Goal: Book appointment/travel/reservation

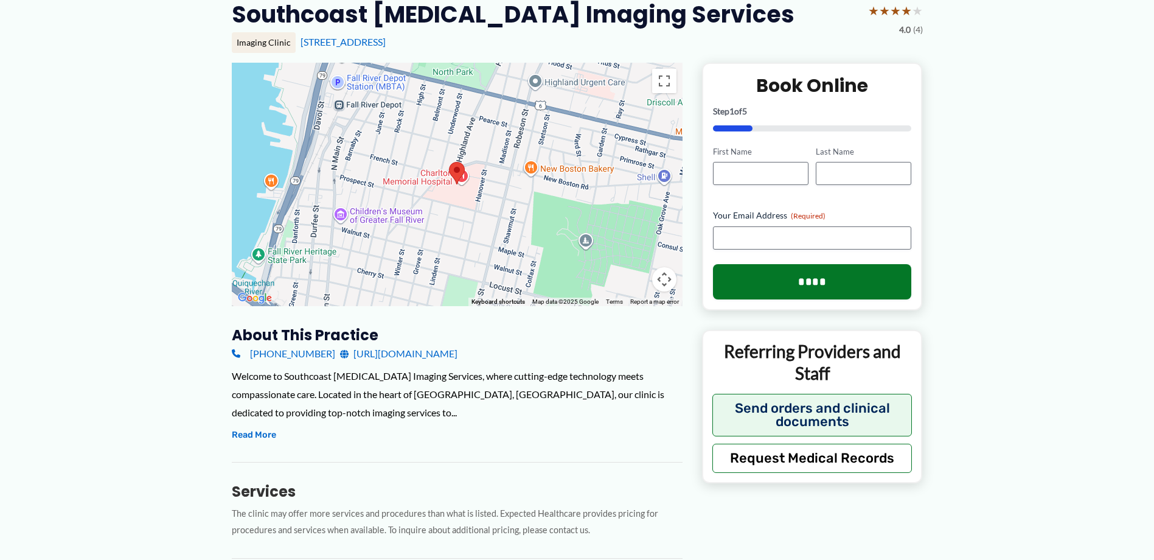
scroll to position [122, 0]
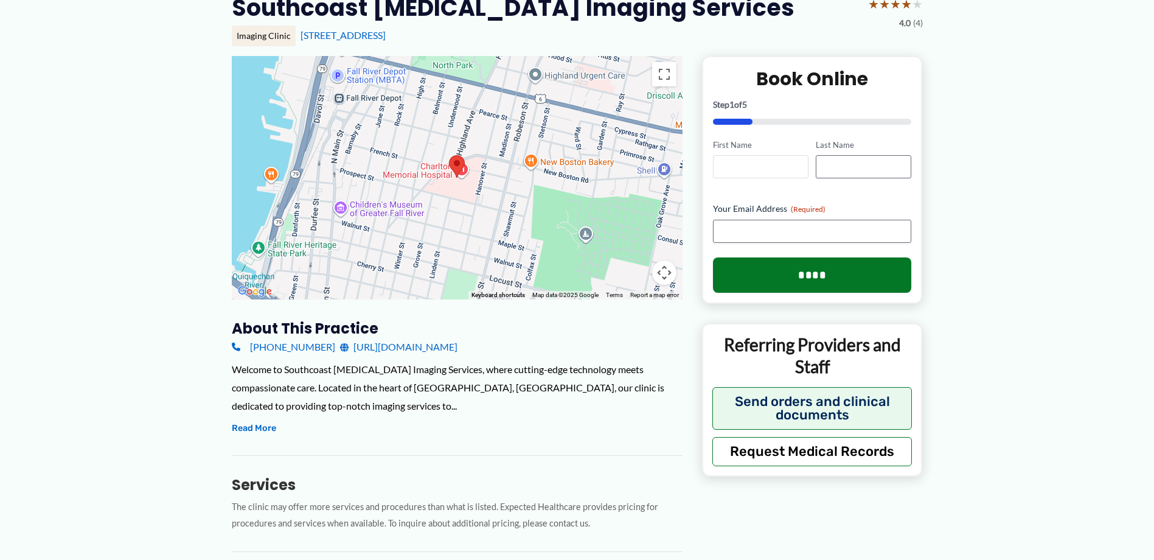
click at [746, 155] on input "First Name" at bounding box center [760, 166] width 95 height 23
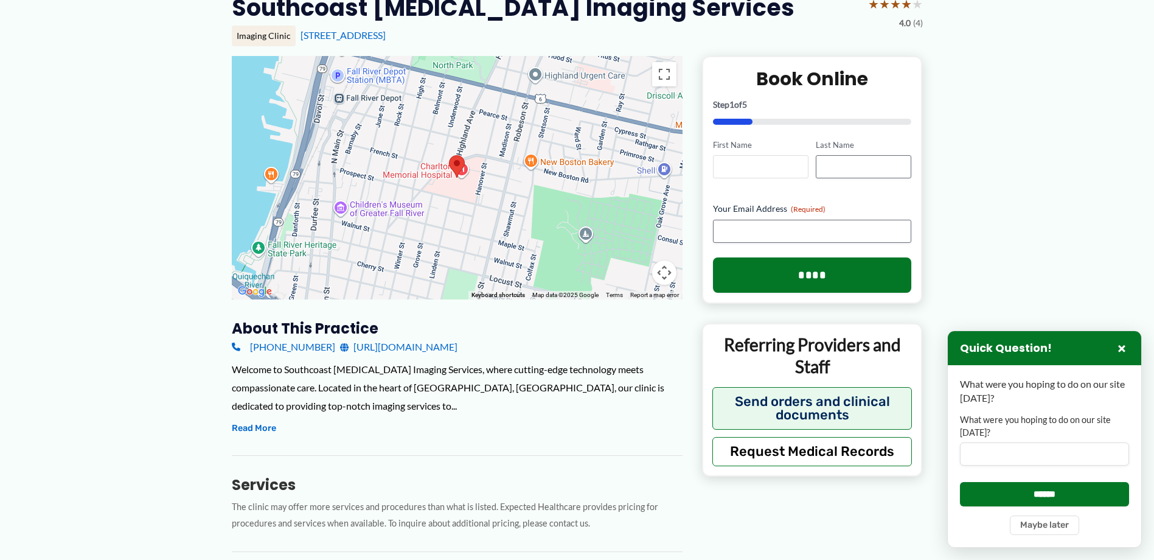
click at [748, 155] on input "First Name" at bounding box center [760, 166] width 95 height 23
click at [744, 155] on input "First Name" at bounding box center [760, 166] width 95 height 23
type input "*******"
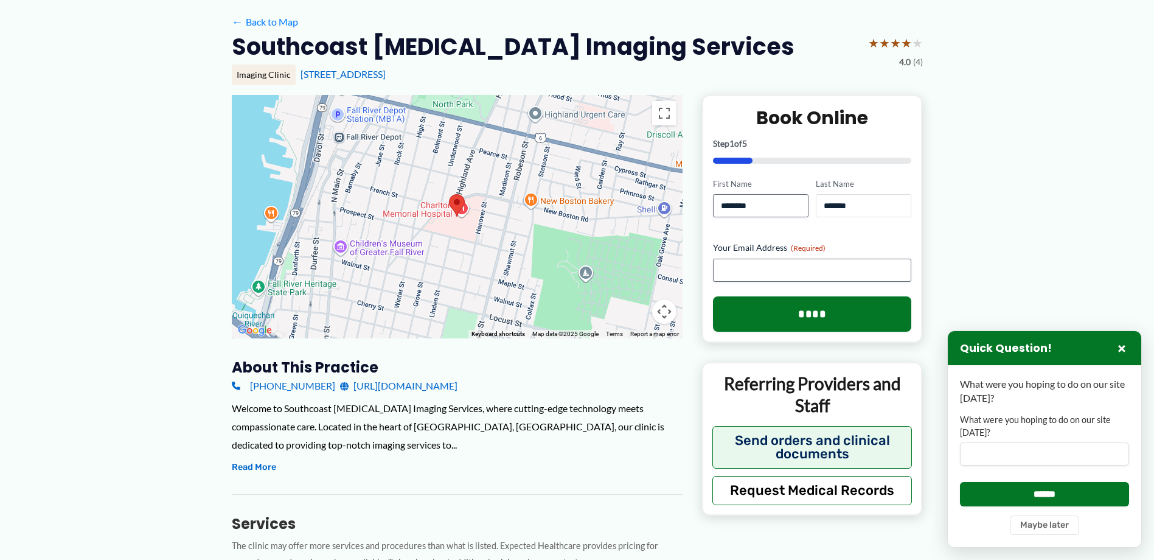
scroll to position [61, 0]
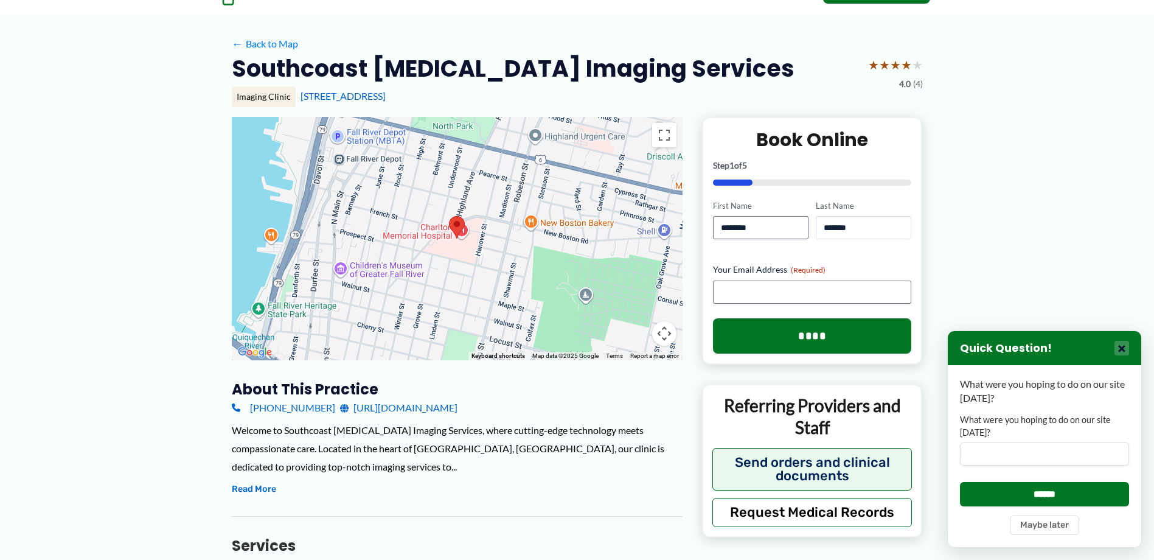
type input "*******"
click at [1123, 355] on button "×" at bounding box center [1121, 348] width 15 height 15
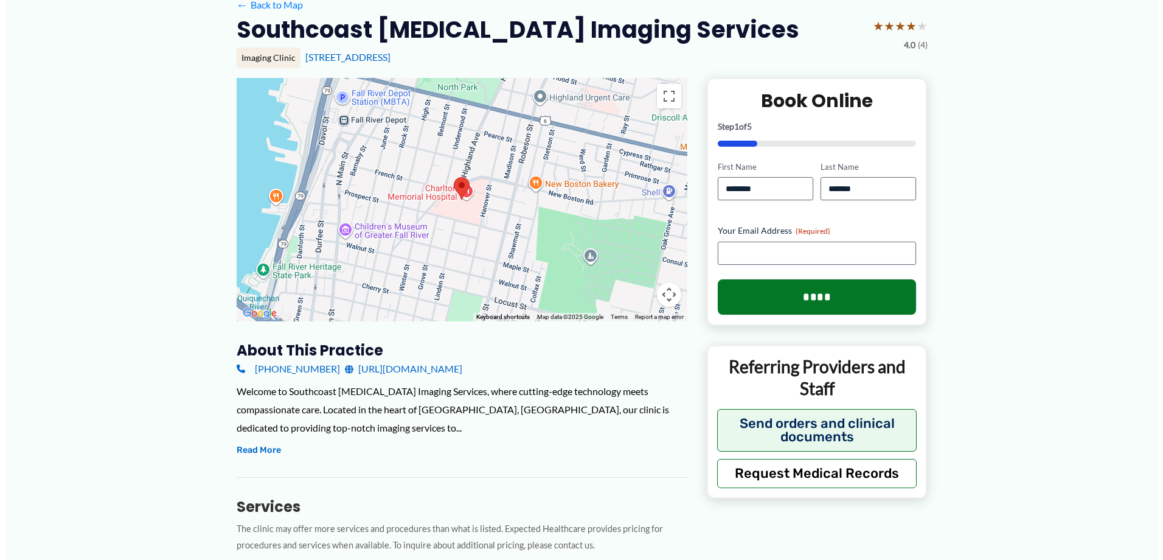
scroll to position [122, 0]
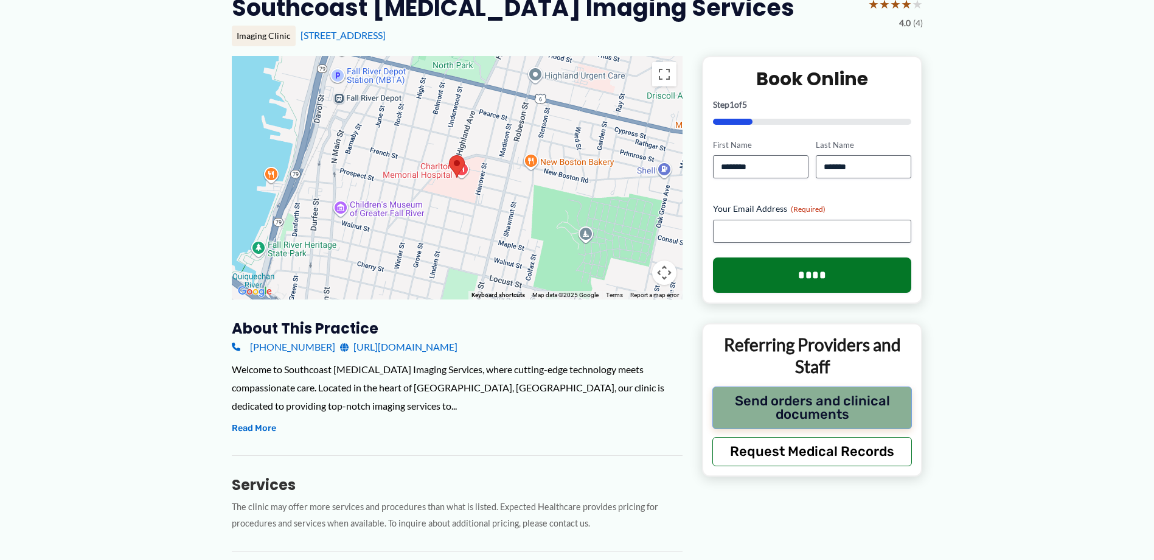
click at [797, 386] on button "Send orders and clinical documents" at bounding box center [812, 407] width 200 height 43
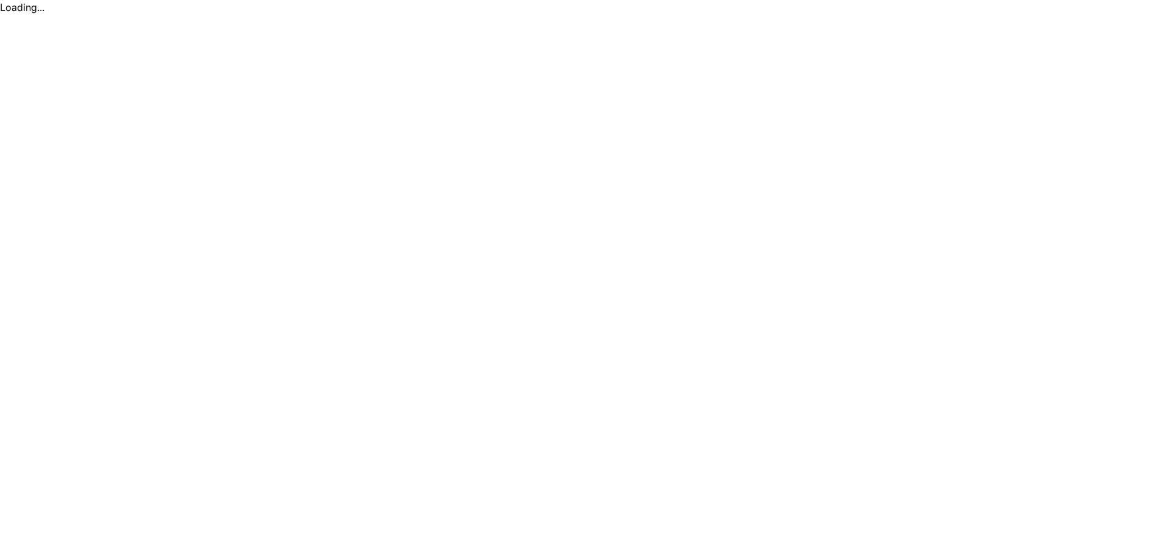
scroll to position [0, 0]
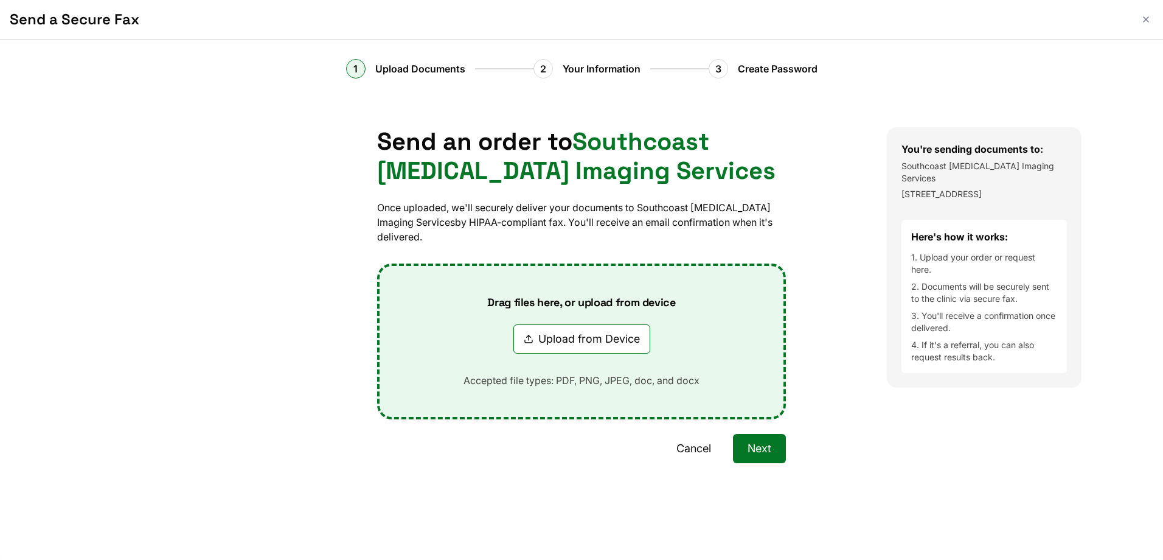
click at [300, 131] on div "Send an order to Southcoast [MEDICAL_DATA] Imaging Services Once uploaded, we'l…" at bounding box center [581, 324] width 611 height 394
